Goal: Information Seeking & Learning: Learn about a topic

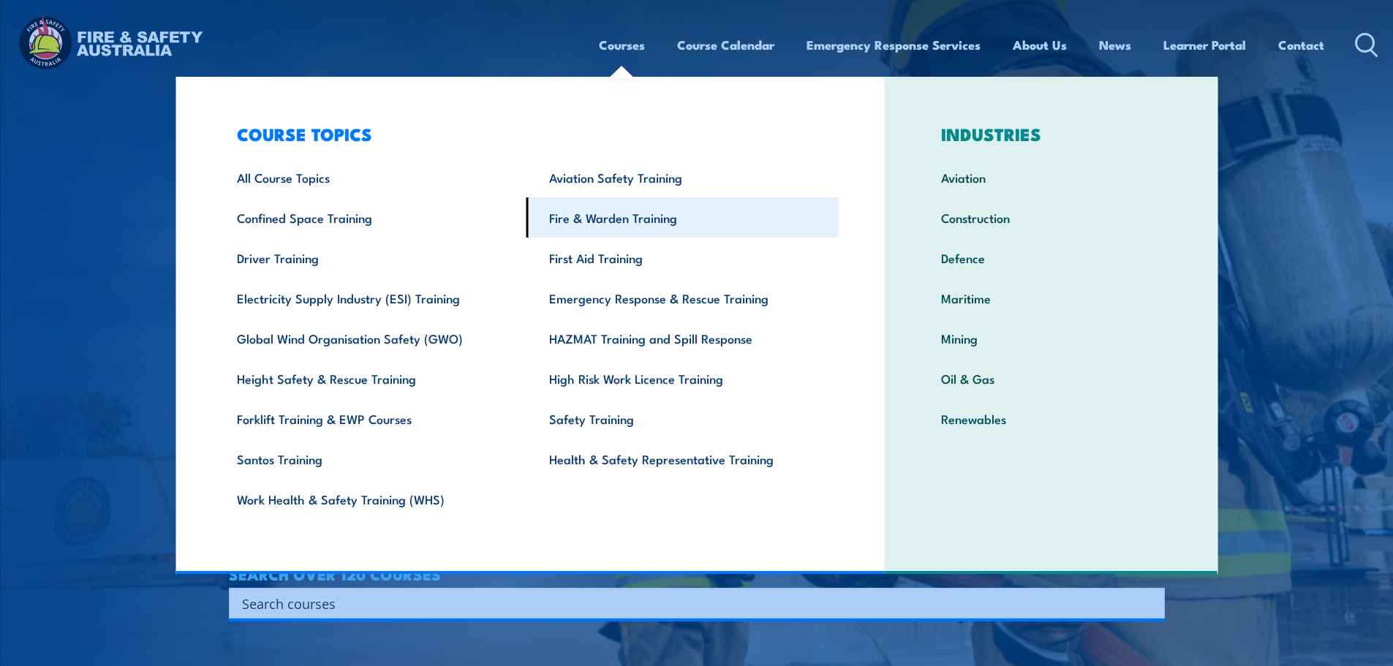
click at [622, 227] on link "Fire & Warden Training" at bounding box center [682, 217] width 312 height 40
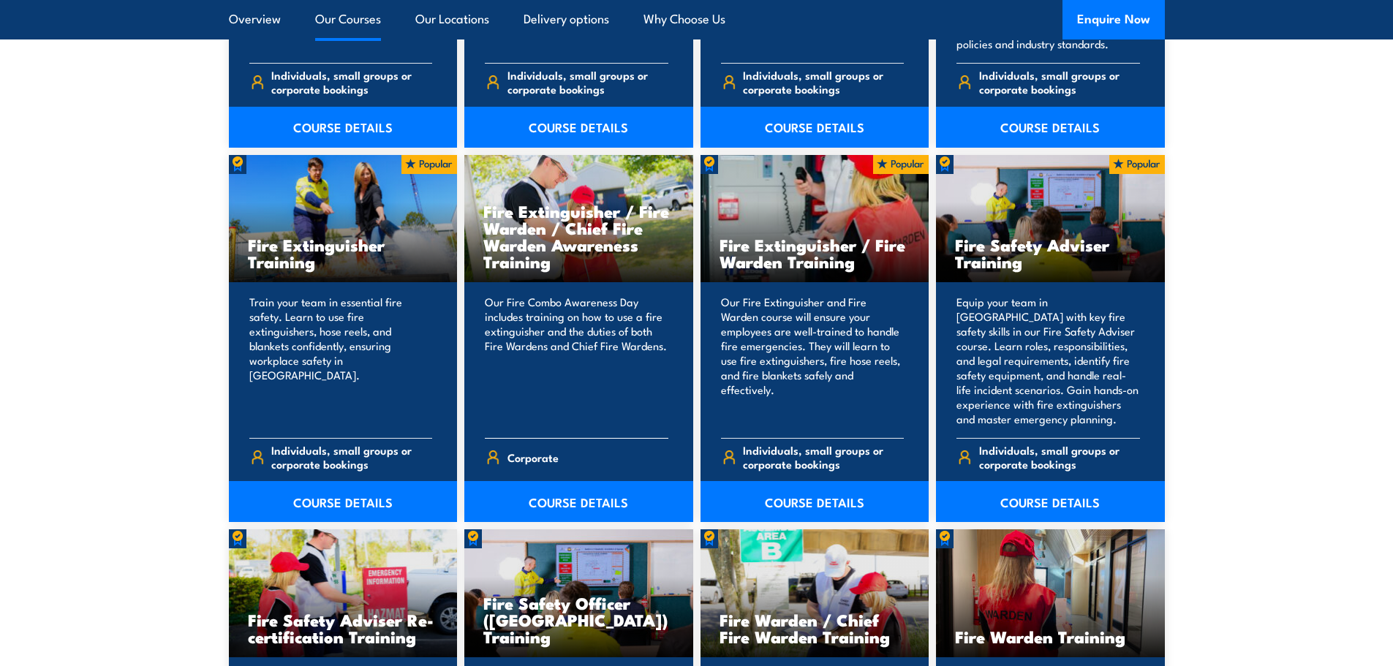
scroll to position [1462, 0]
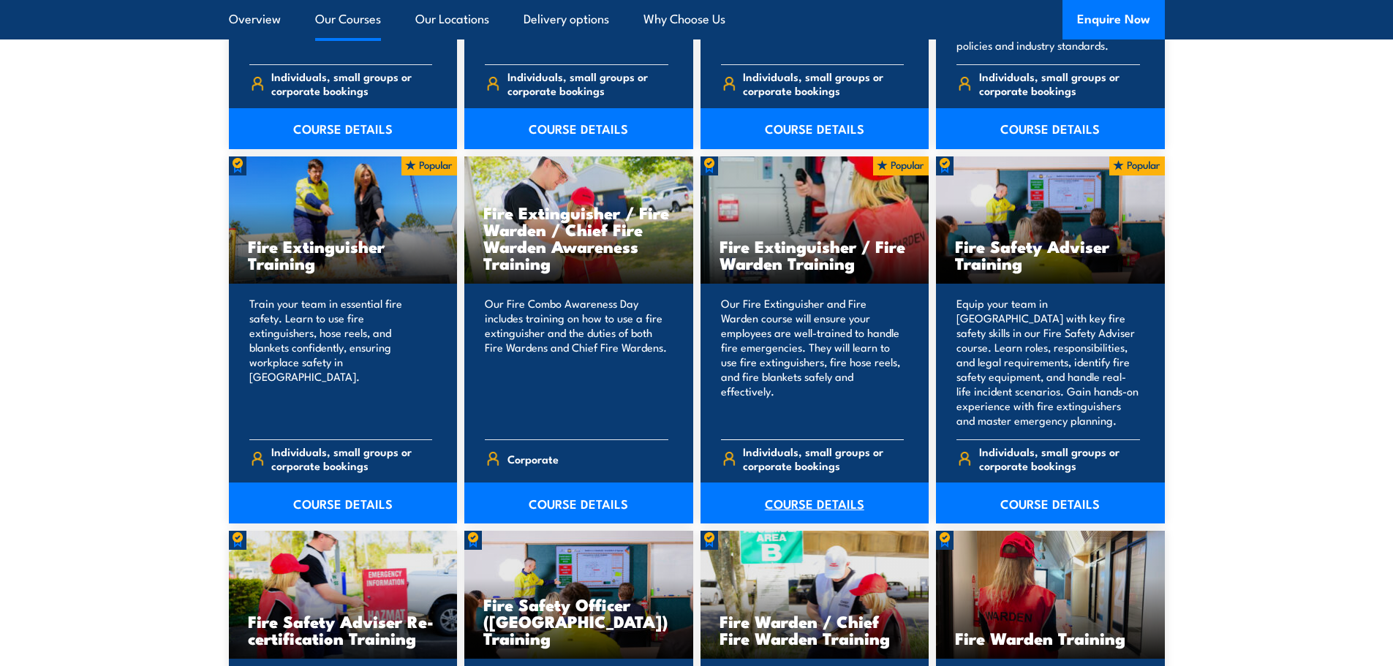
click at [804, 496] on link "COURSE DETAILS" at bounding box center [815, 503] width 229 height 41
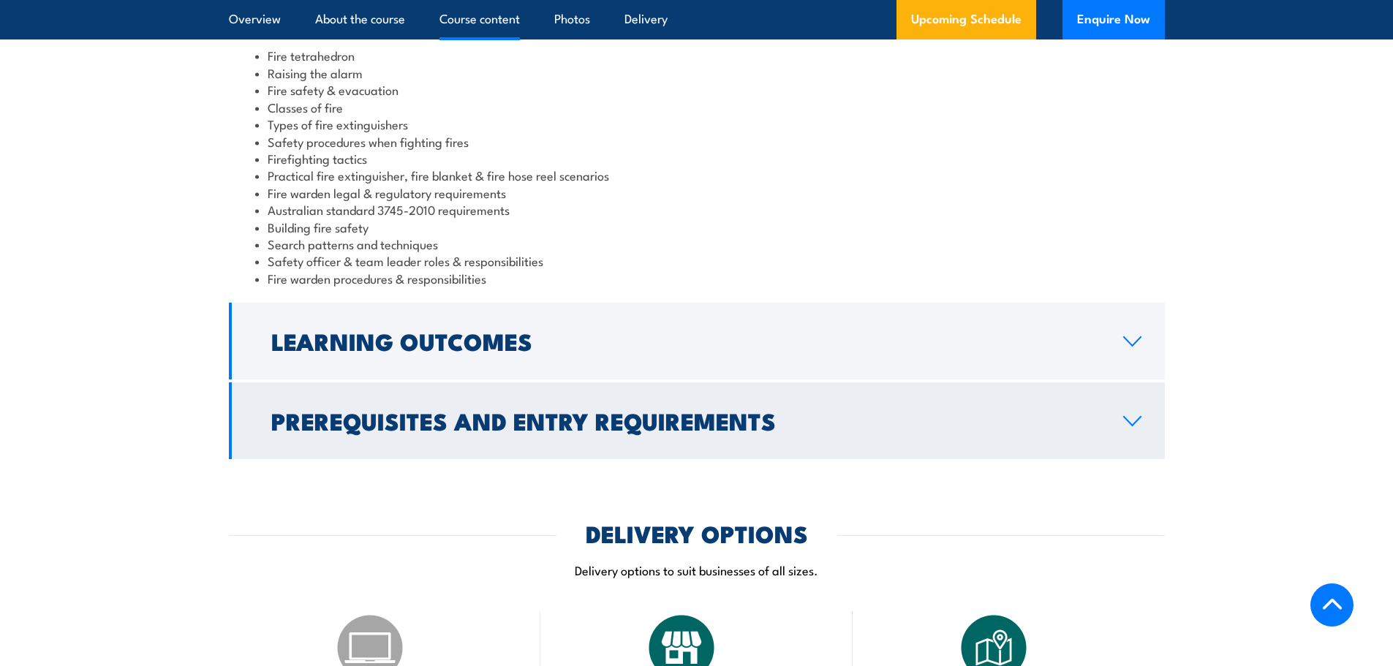
scroll to position [1316, 0]
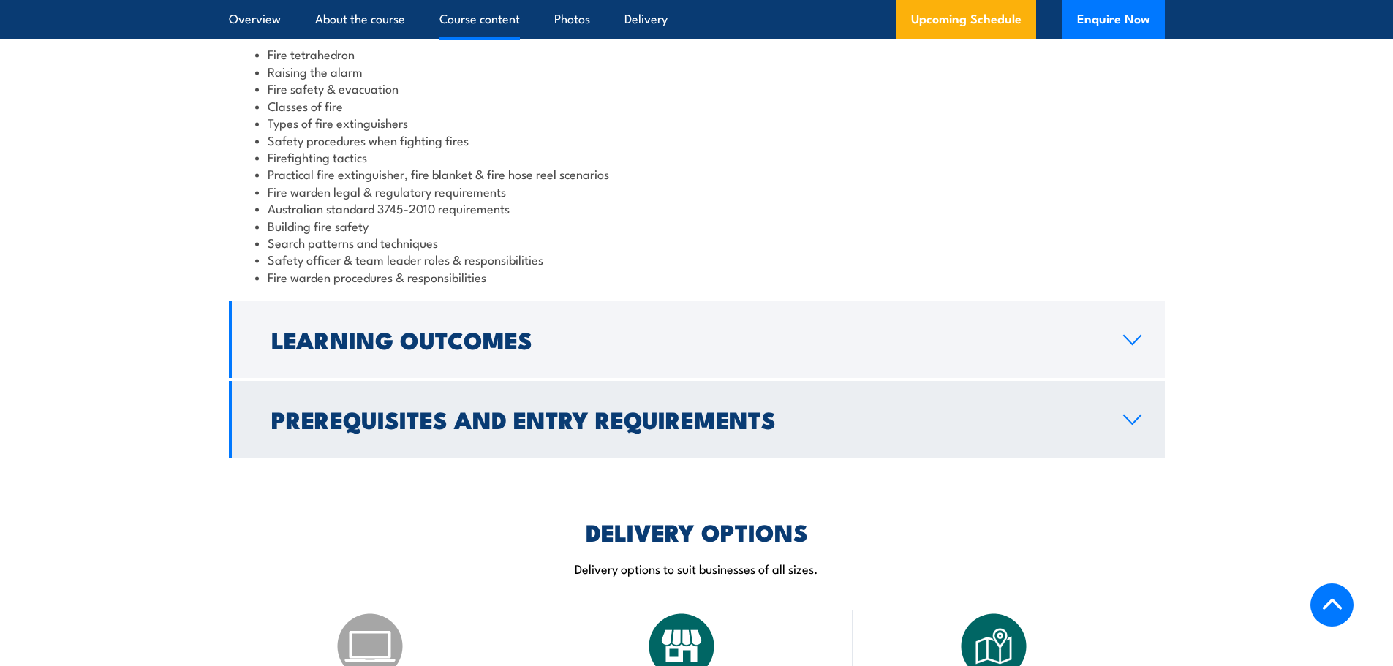
click at [605, 416] on h2 "Prerequisites and Entry Requirements" at bounding box center [685, 419] width 828 height 20
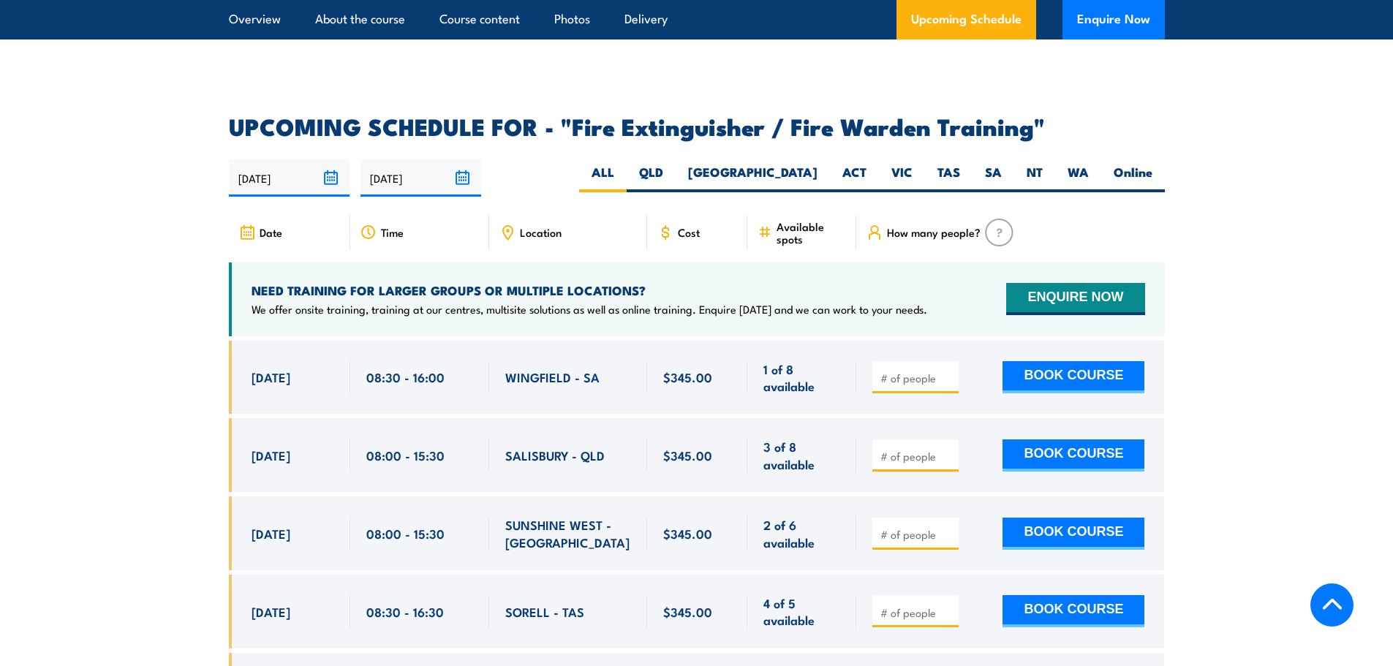
scroll to position [2194, 0]
